Goal: Task Accomplishment & Management: Complete application form

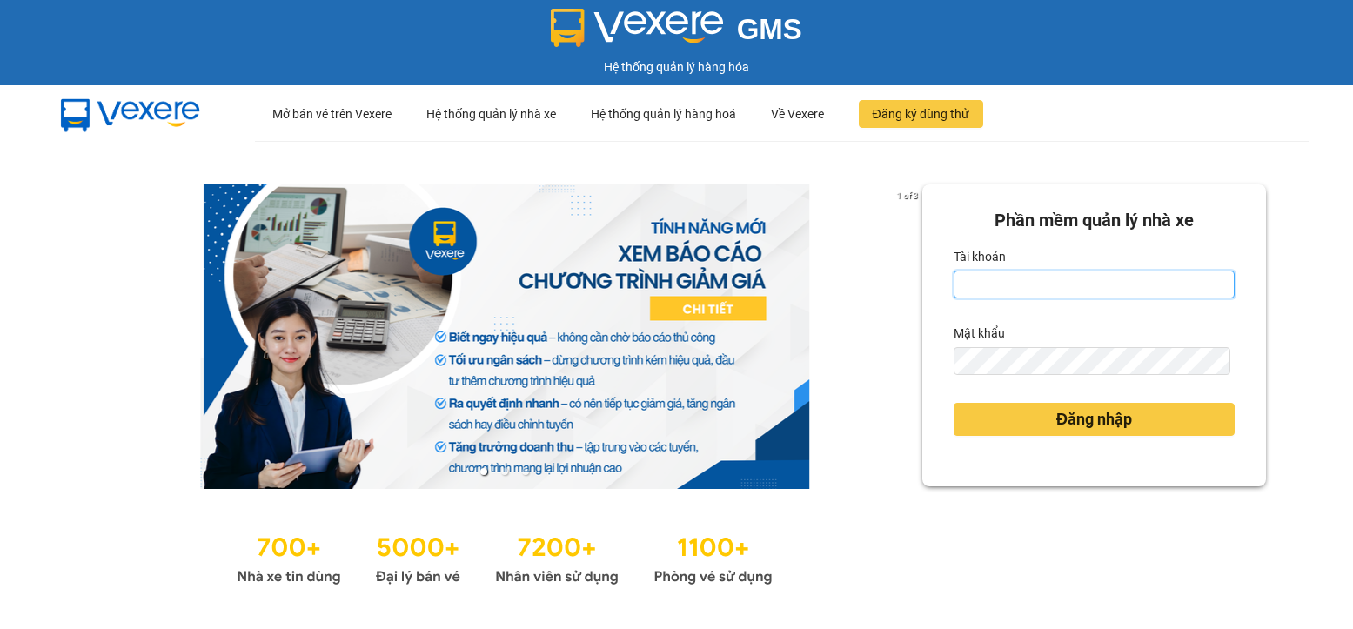
click at [1068, 278] on input "Tài khoản" at bounding box center [1094, 285] width 281 height 28
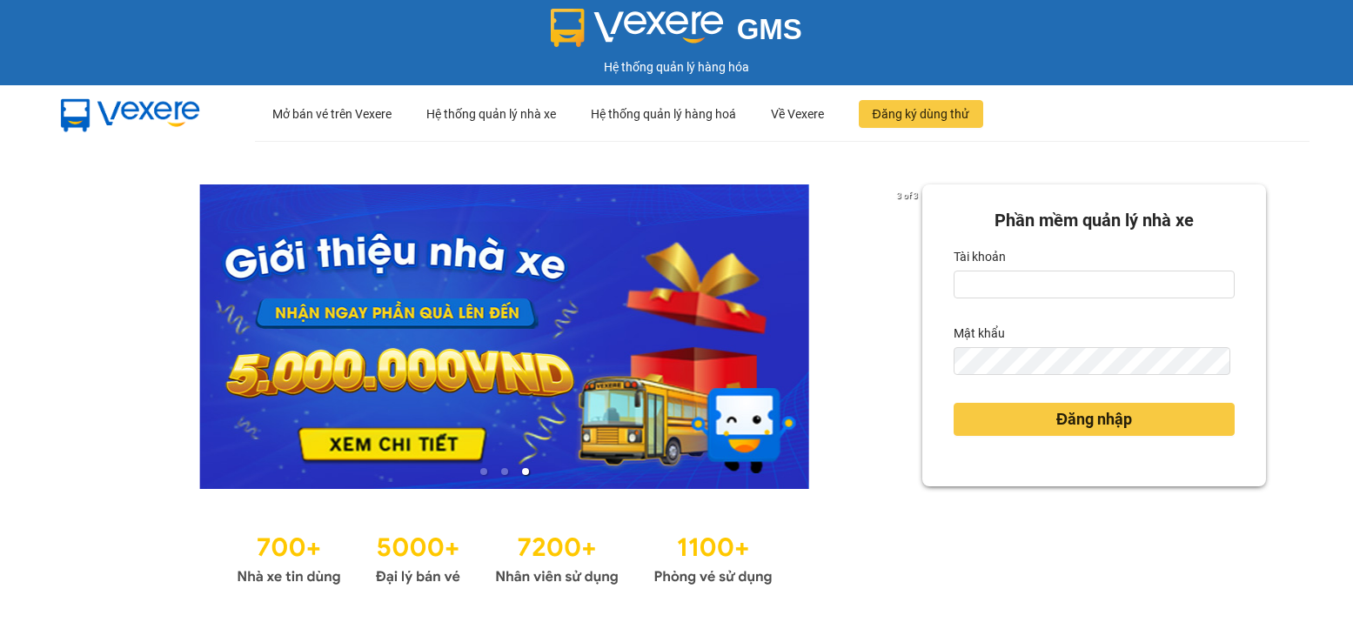
click at [1058, 270] on div "Tài khoản" at bounding box center [1094, 257] width 281 height 28
click at [1057, 291] on input "Tài khoản" at bounding box center [1094, 285] width 281 height 28
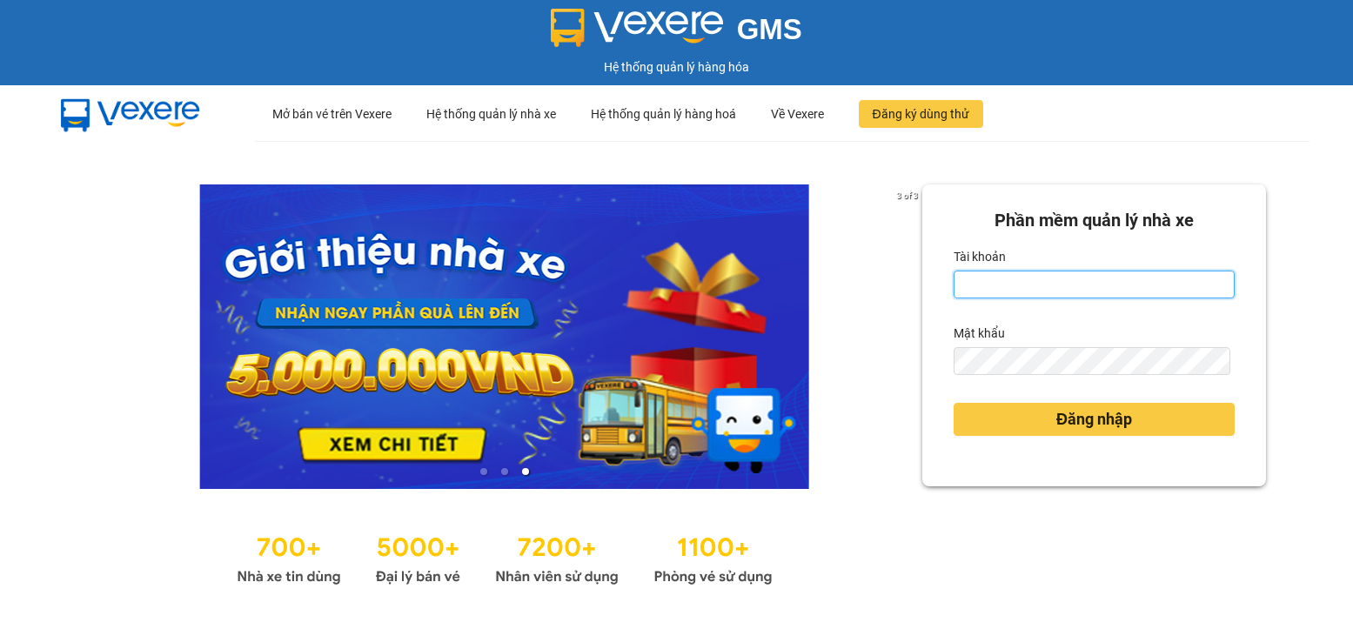
click at [1055, 291] on input "Tài khoản" at bounding box center [1094, 285] width 281 height 28
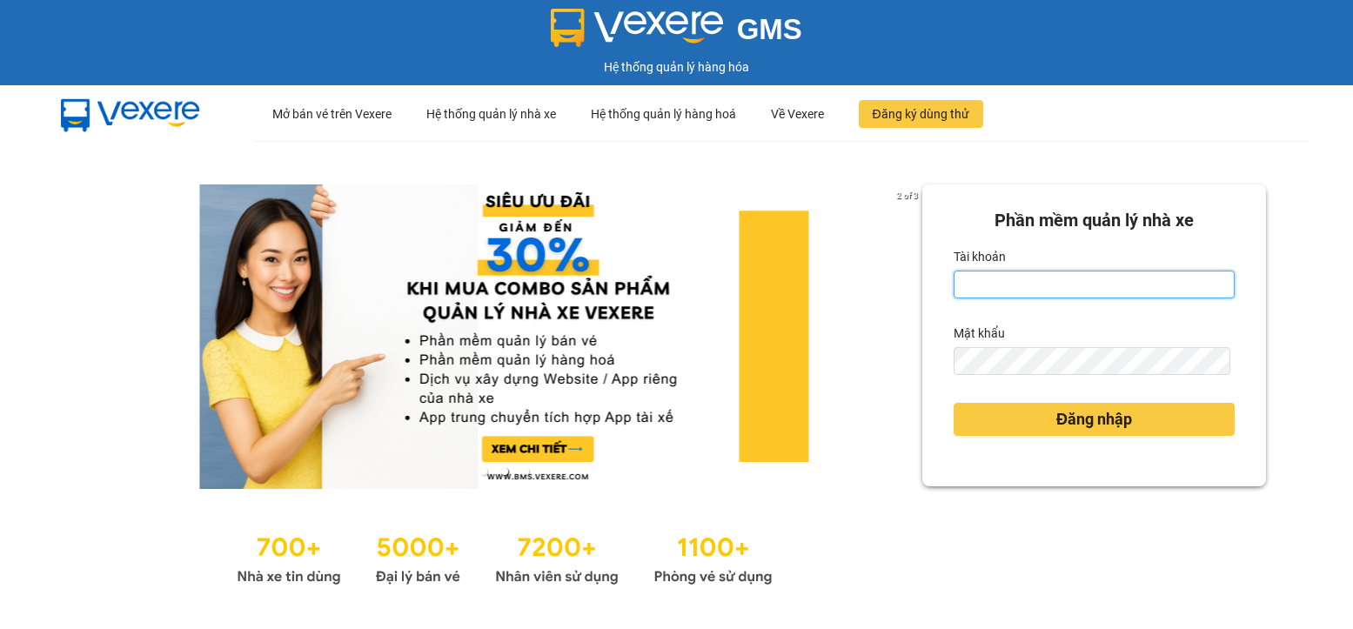
click at [1014, 274] on input "Tài khoản" at bounding box center [1094, 285] width 281 height 28
